Goal: Navigation & Orientation: Find specific page/section

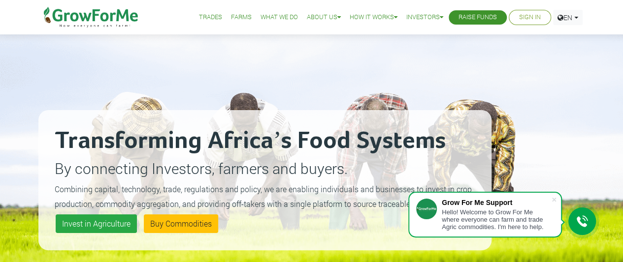
click at [372, 54] on div "Transforming Africa’s Food Systems By connecting Investors, farmers and buyers.…" at bounding box center [264, 180] width 453 height 262
click at [199, 16] on link "Trades" at bounding box center [210, 17] width 23 height 10
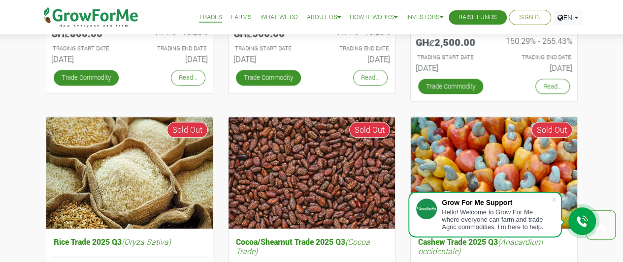
scroll to position [524, 0]
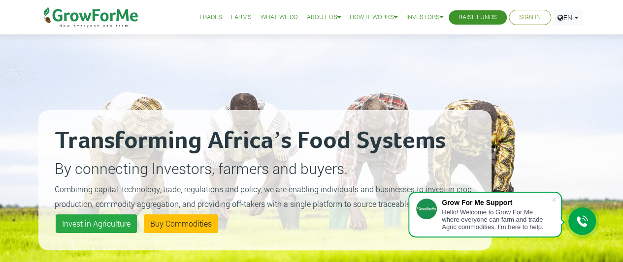
click at [524, 13] on link "Sign In" at bounding box center [530, 17] width 22 height 10
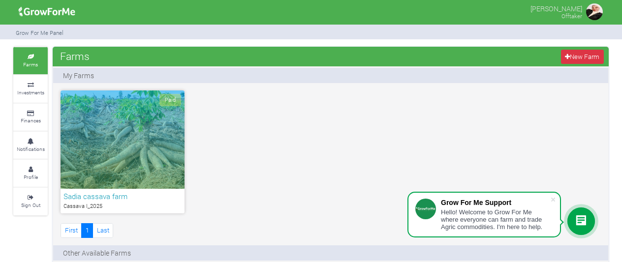
drag, startPoint x: 0, startPoint y: 0, endPoint x: 391, endPoint y: 114, distance: 407.6
click at [391, 114] on div "Paid Sadia cassava farm [GEOGRAPHIC_DATA] I_2025 First 1 Last" at bounding box center [330, 166] width 555 height 150
